Goal: Information Seeking & Learning: Learn about a topic

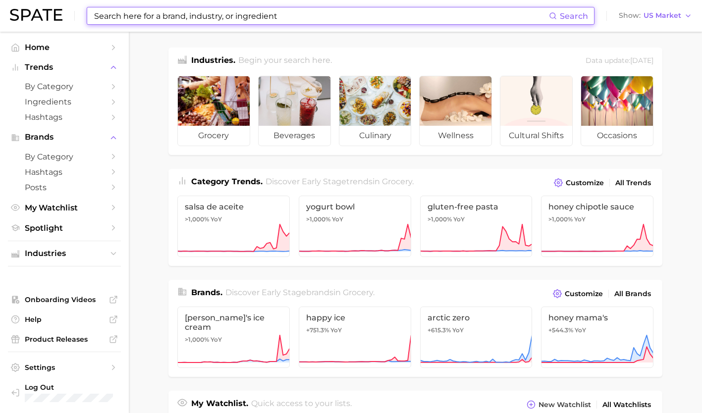
click at [196, 19] on input at bounding box center [321, 15] width 456 height 17
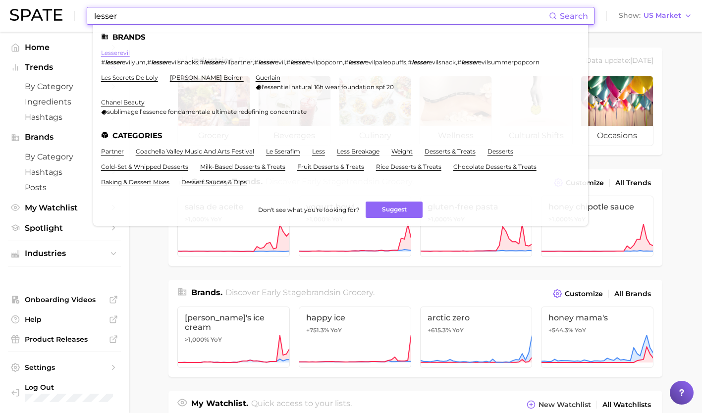
type input "lesser"
click at [107, 50] on link "lesserevil" at bounding box center [115, 52] width 29 height 7
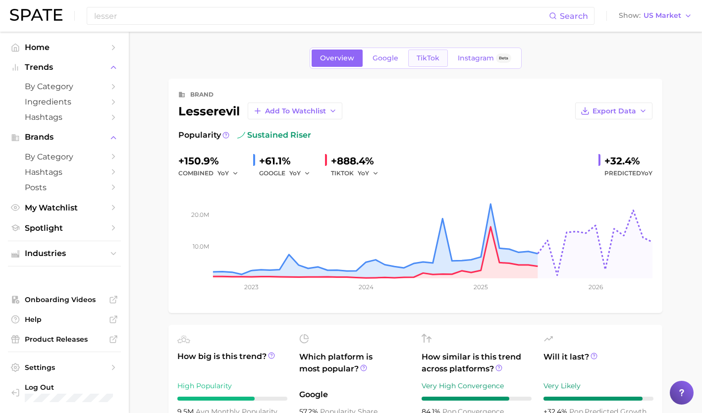
click at [432, 55] on span "TikTok" at bounding box center [428, 58] width 23 height 8
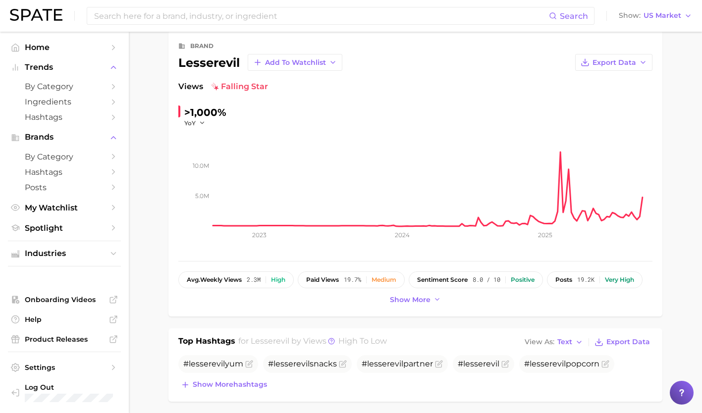
scroll to position [48, 0]
